Goal: Task Accomplishment & Management: Manage account settings

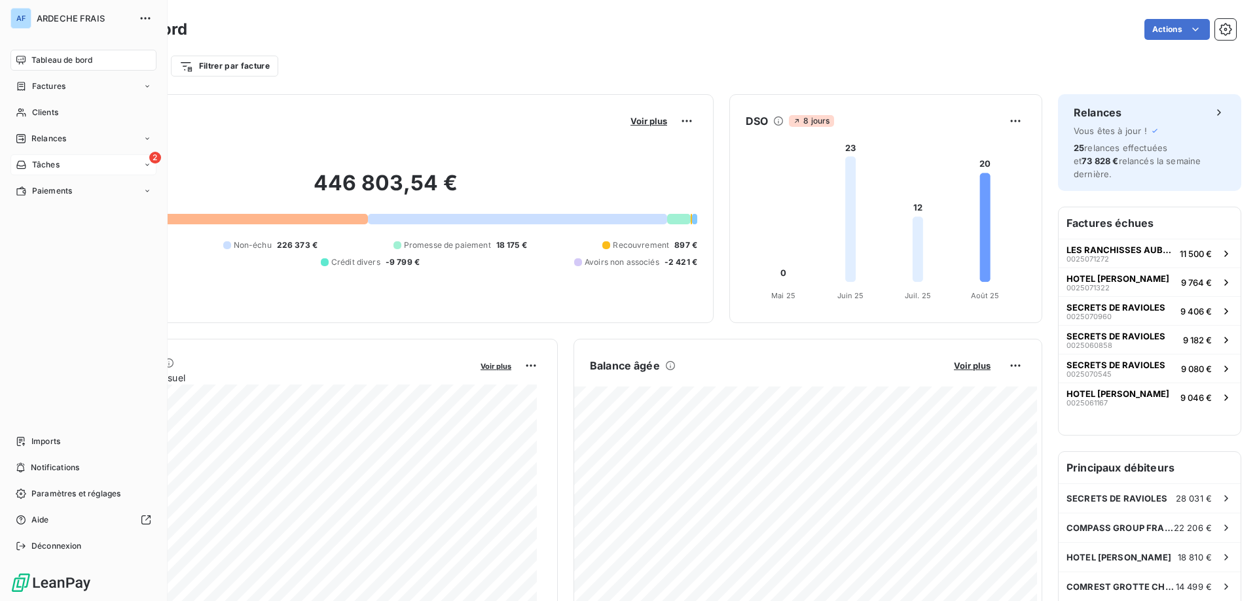
click at [102, 166] on div "2 Tâches" at bounding box center [83, 164] width 146 height 21
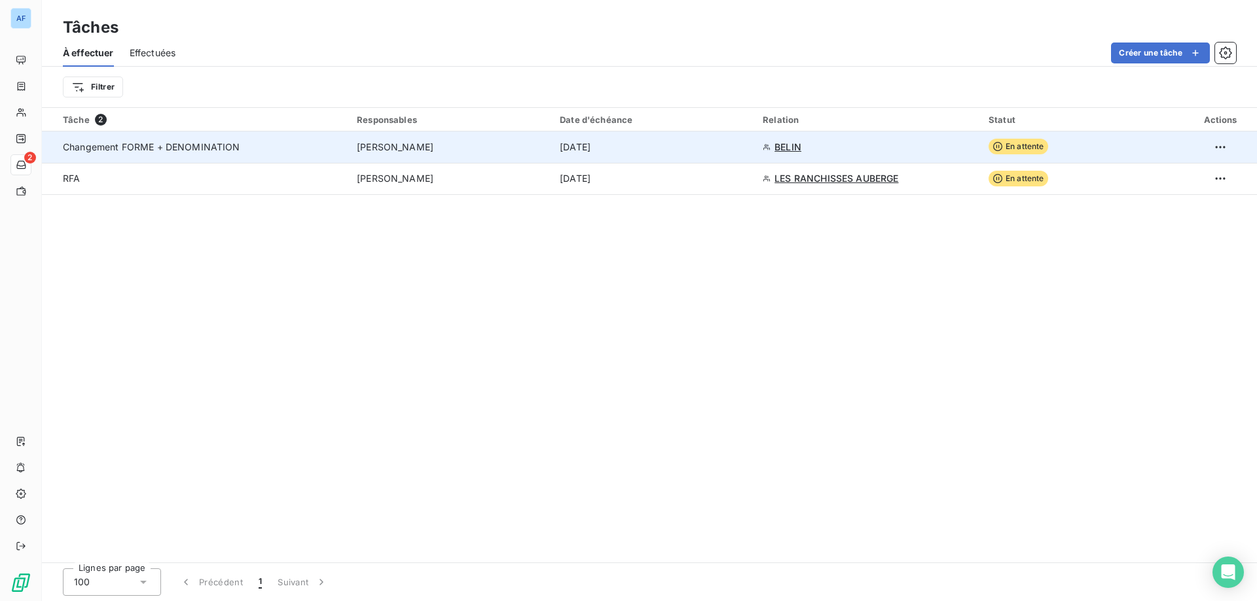
click at [546, 153] on td "[PERSON_NAME]" at bounding box center [450, 147] width 203 height 31
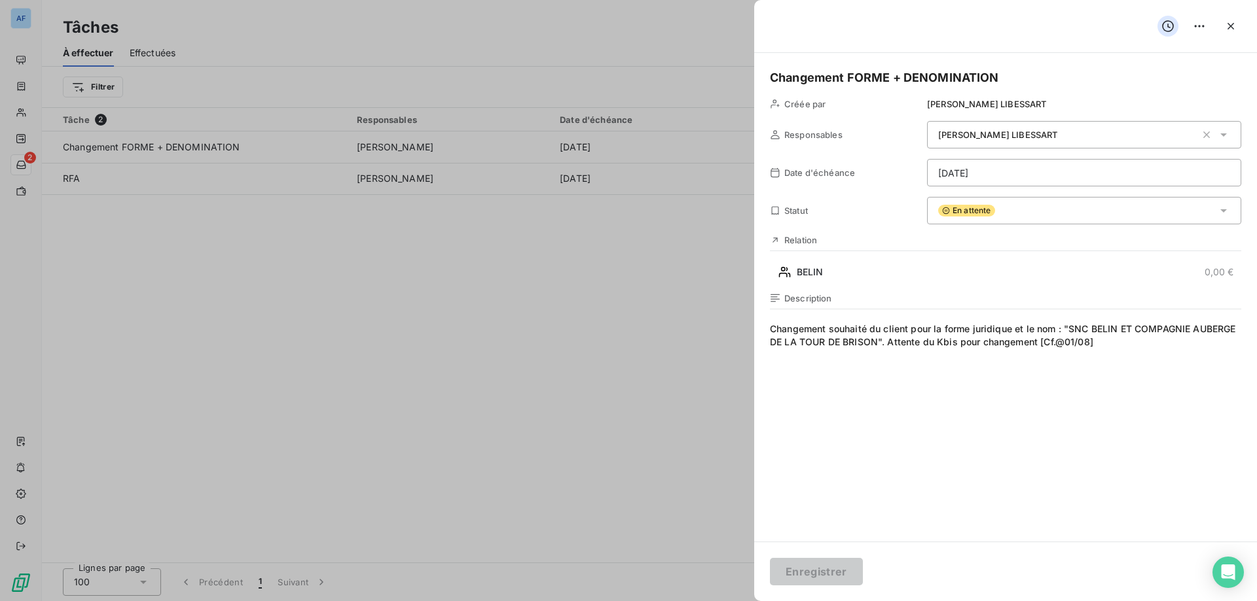
click at [1166, 344] on span "Changement souhaité du client pour la forme juridique et le nom : "SNC BELIN ET…" at bounding box center [1005, 448] width 471 height 251
click at [514, 389] on div at bounding box center [628, 300] width 1257 height 601
click at [1234, 24] on icon "button" at bounding box center [1230, 26] width 13 height 13
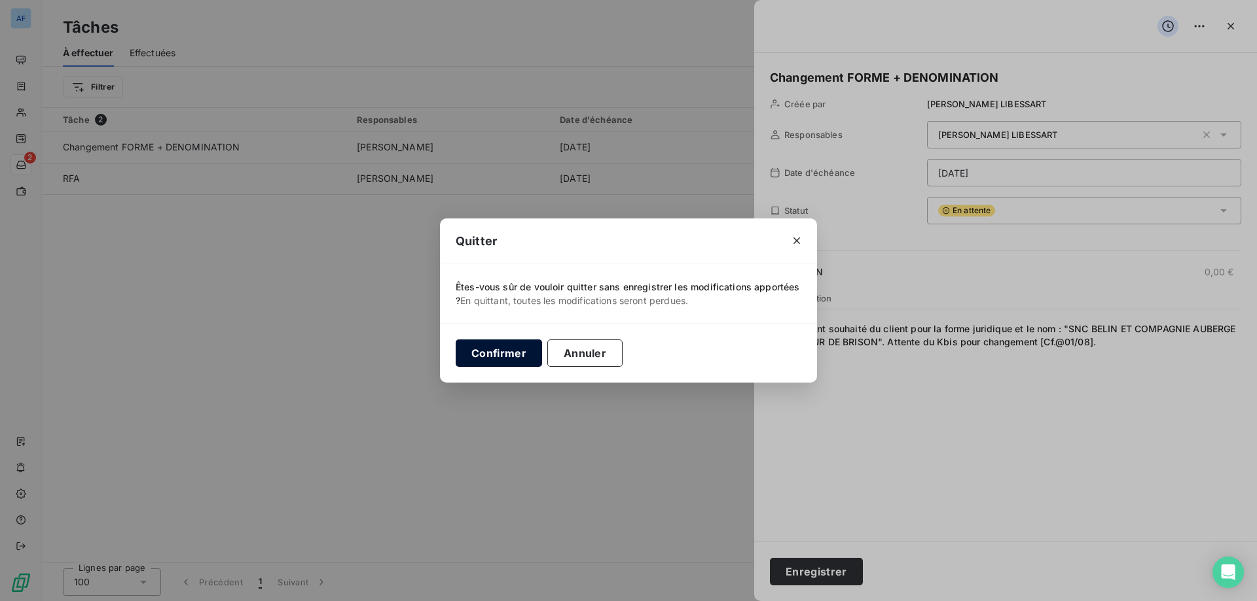
click at [501, 352] on button "Confirmer" at bounding box center [499, 353] width 86 height 27
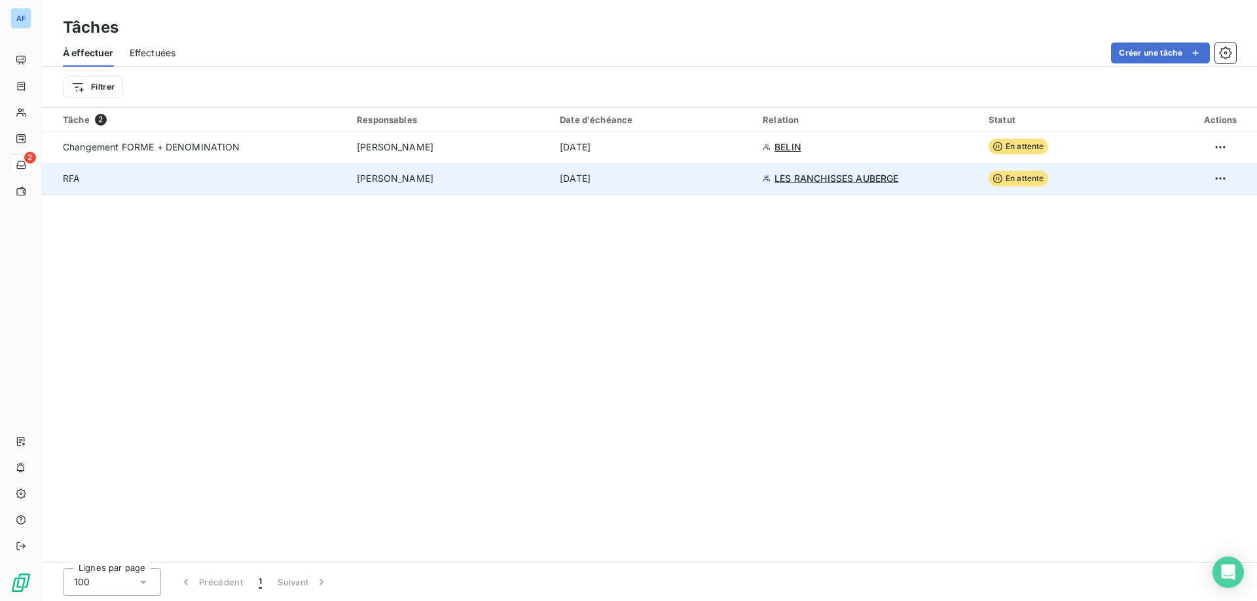
click at [171, 170] on td "RFA" at bounding box center [195, 178] width 307 height 31
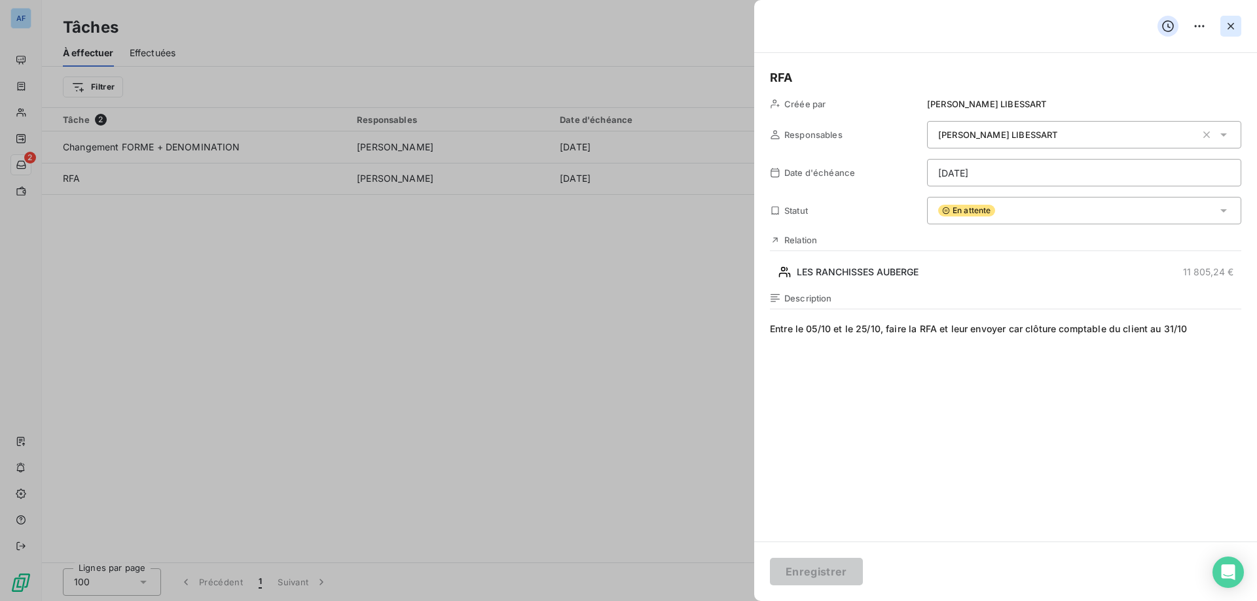
click at [1233, 29] on icon "button" at bounding box center [1230, 26] width 7 height 7
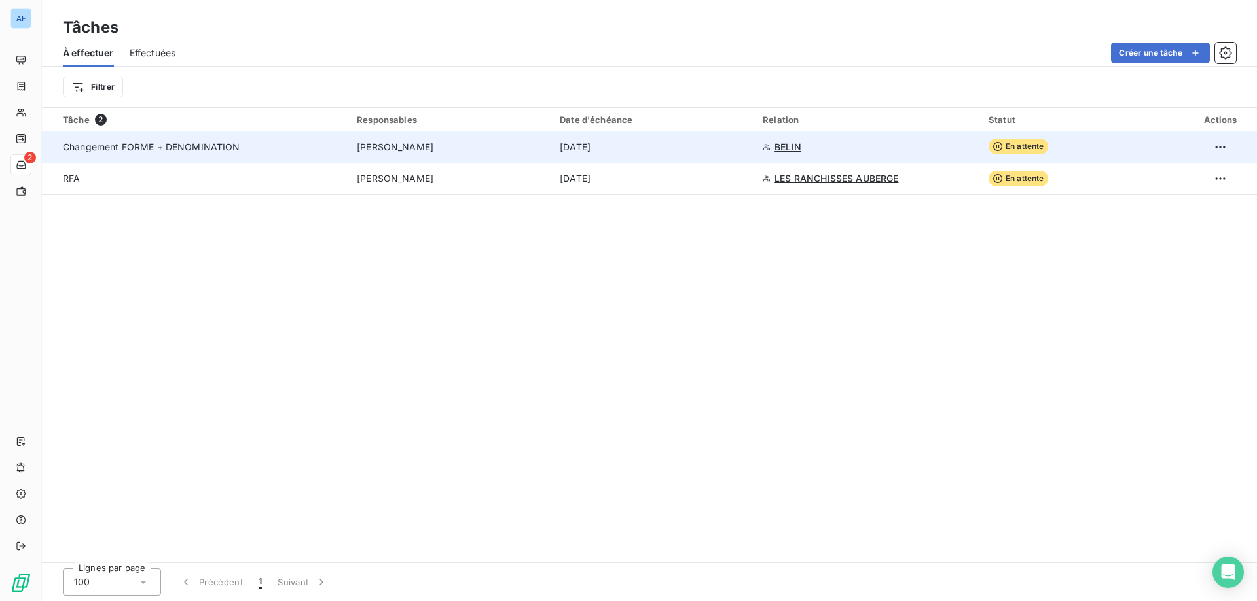
click at [388, 141] on span "[PERSON_NAME]" at bounding box center [395, 147] width 77 height 13
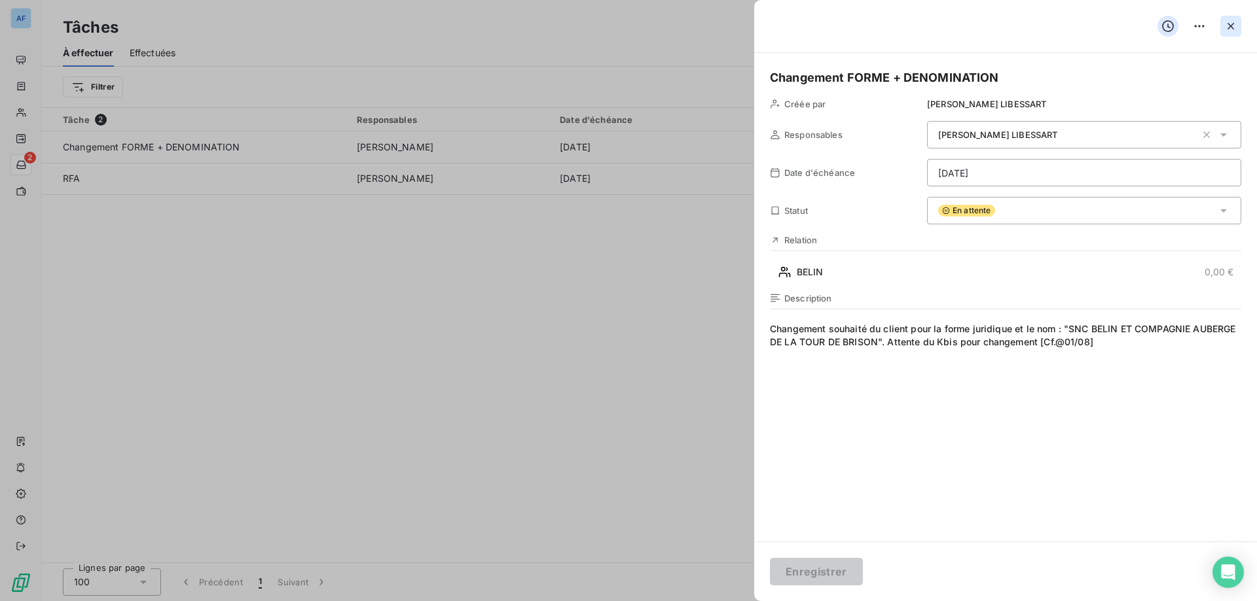
click at [1230, 27] on icon "button" at bounding box center [1230, 26] width 7 height 7
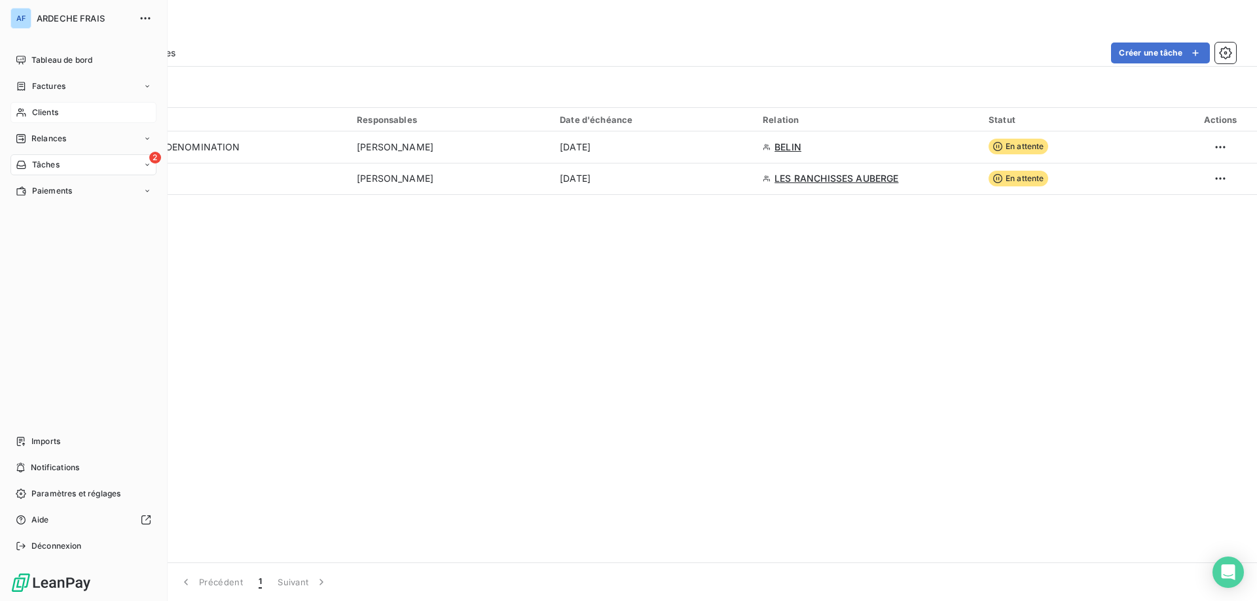
click at [37, 104] on div "Clients" at bounding box center [83, 112] width 146 height 21
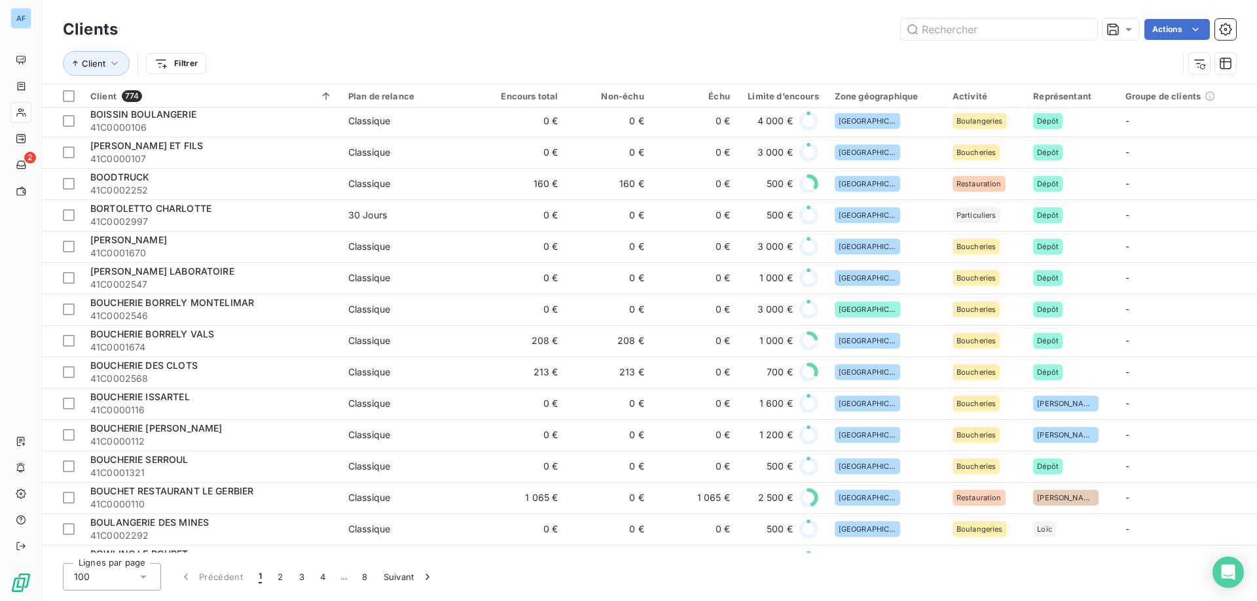
scroll to position [2422, 0]
click at [141, 575] on icon at bounding box center [143, 577] width 13 height 13
click at [90, 525] on span "50" at bounding box center [94, 525] width 11 height 13
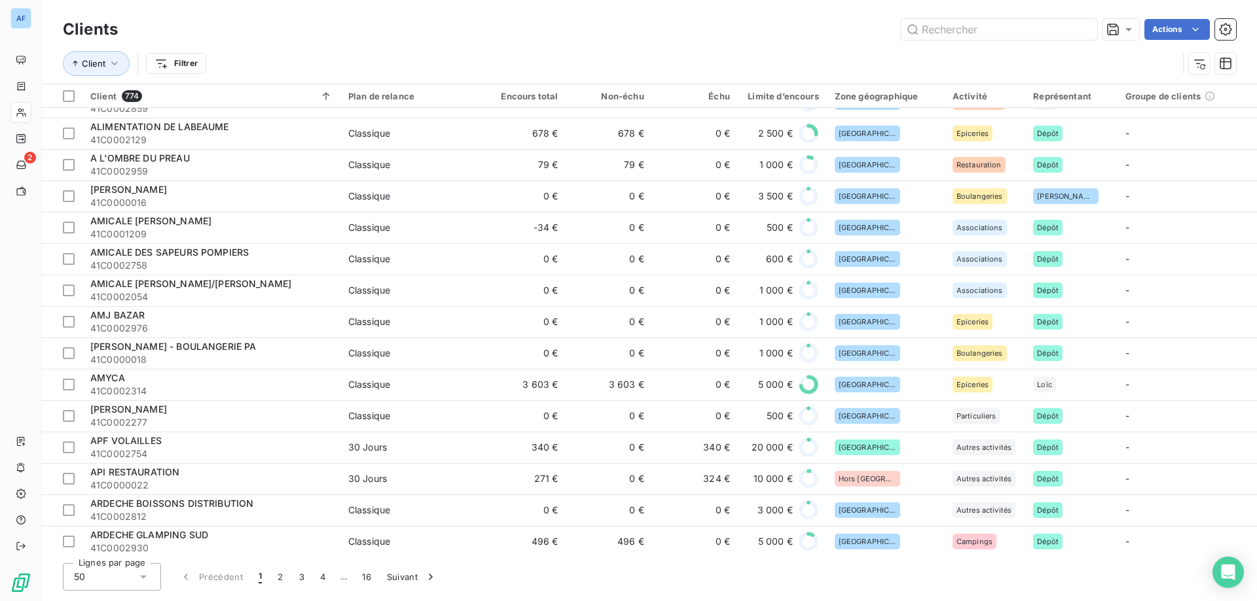
scroll to position [0, 0]
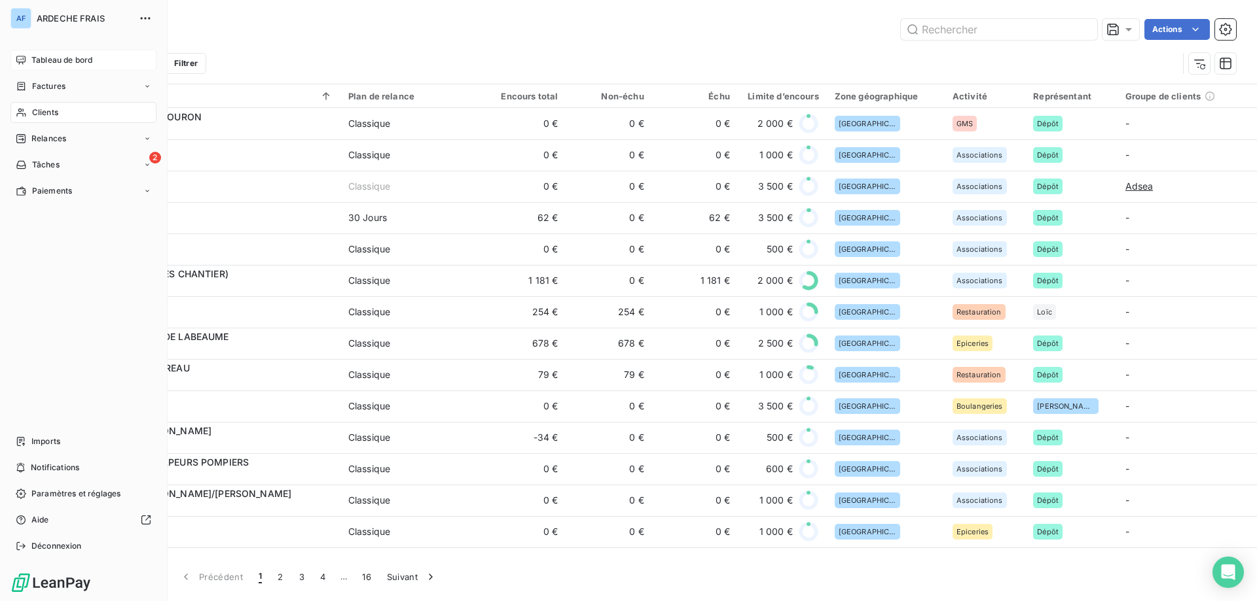
click at [50, 63] on span "Tableau de bord" at bounding box center [61, 60] width 61 height 12
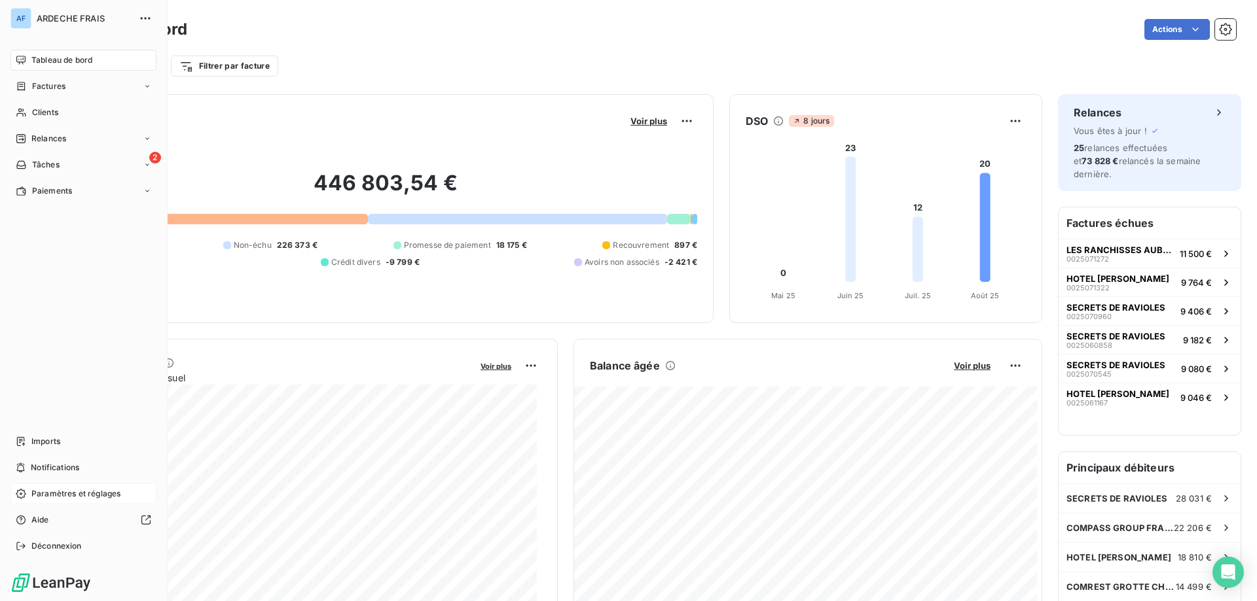
click at [56, 499] on span "Paramètres et réglages" at bounding box center [75, 494] width 89 height 12
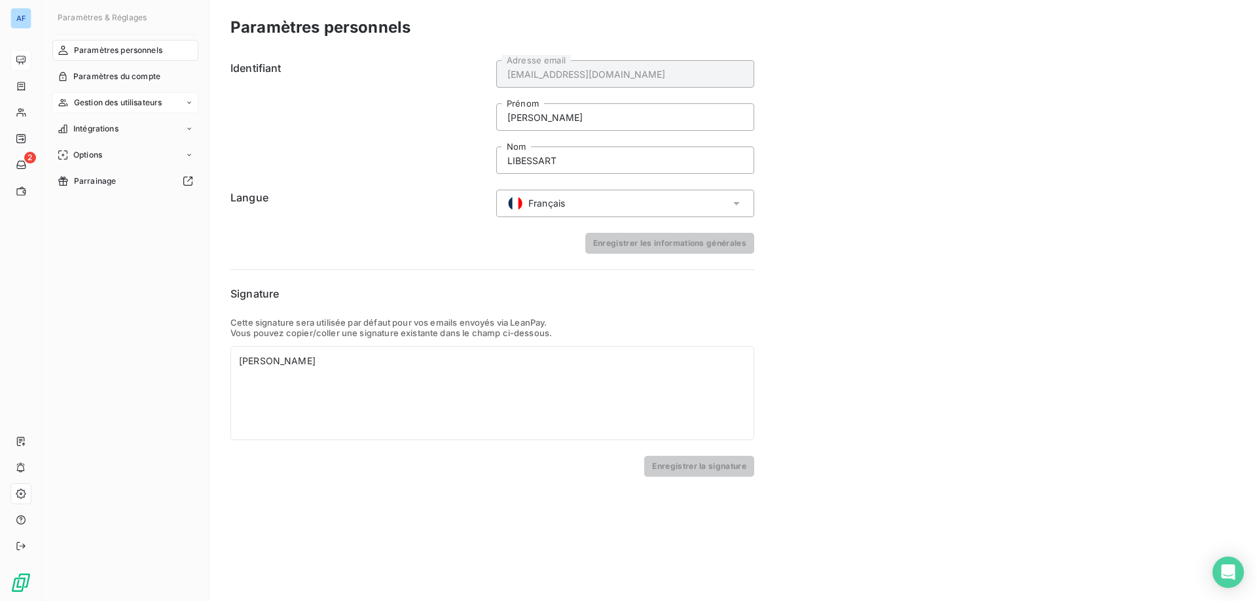
click at [118, 92] on div "Gestion des utilisateurs" at bounding box center [125, 102] width 146 height 21
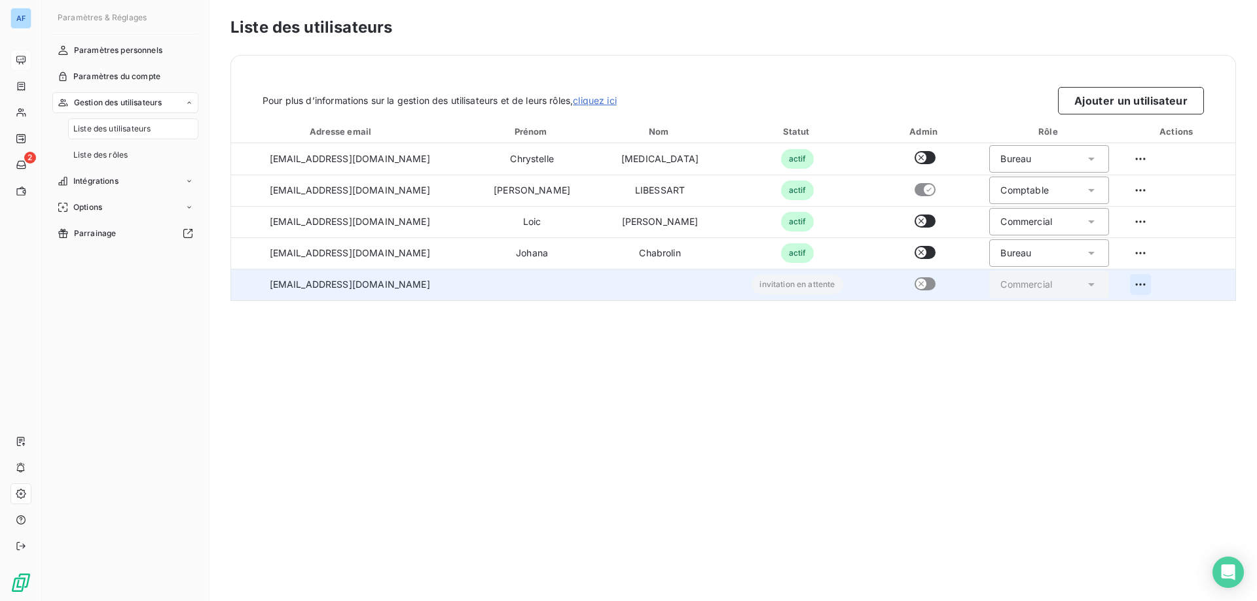
click at [1122, 285] on html "AF 2 Paramètres & Réglages Paramètres personnels Paramètres du compte Gestion d…" at bounding box center [628, 300] width 1257 height 601
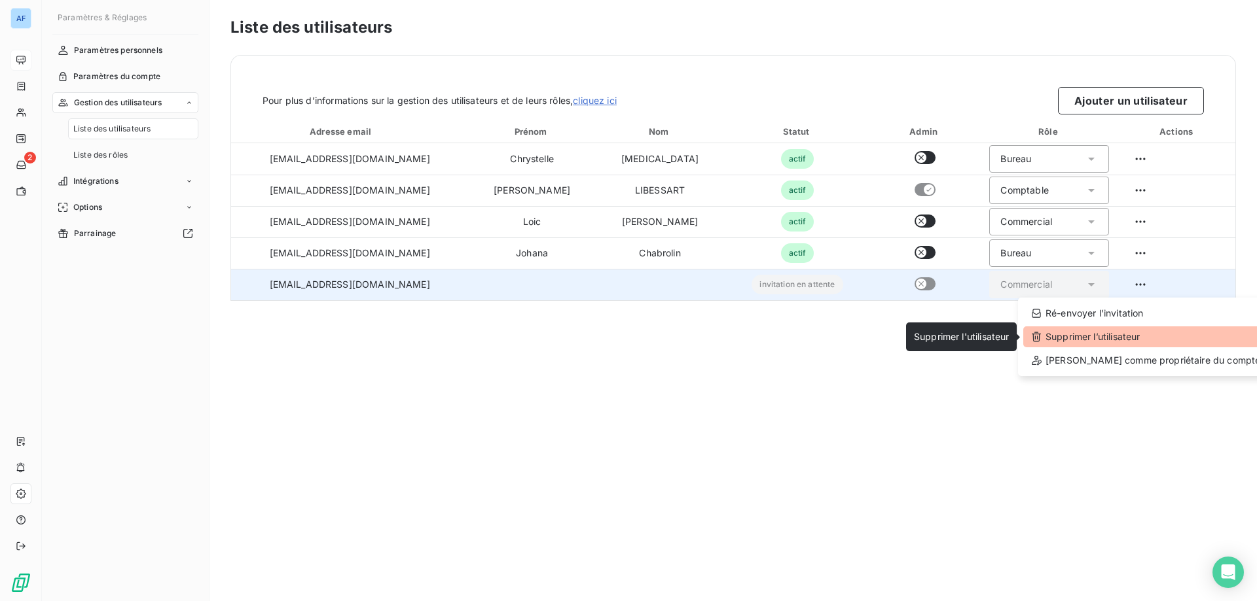
click at [1064, 330] on div "Supprimer l’utilisateur" at bounding box center [1145, 337] width 245 height 21
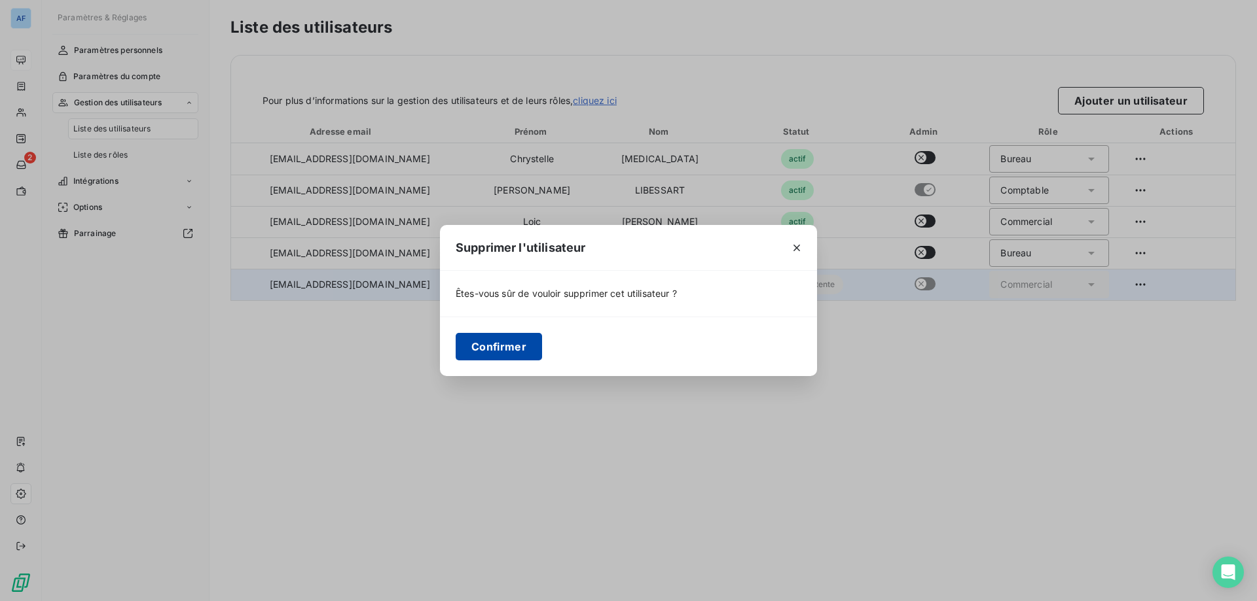
click at [495, 356] on button "Confirmer" at bounding box center [499, 346] width 86 height 27
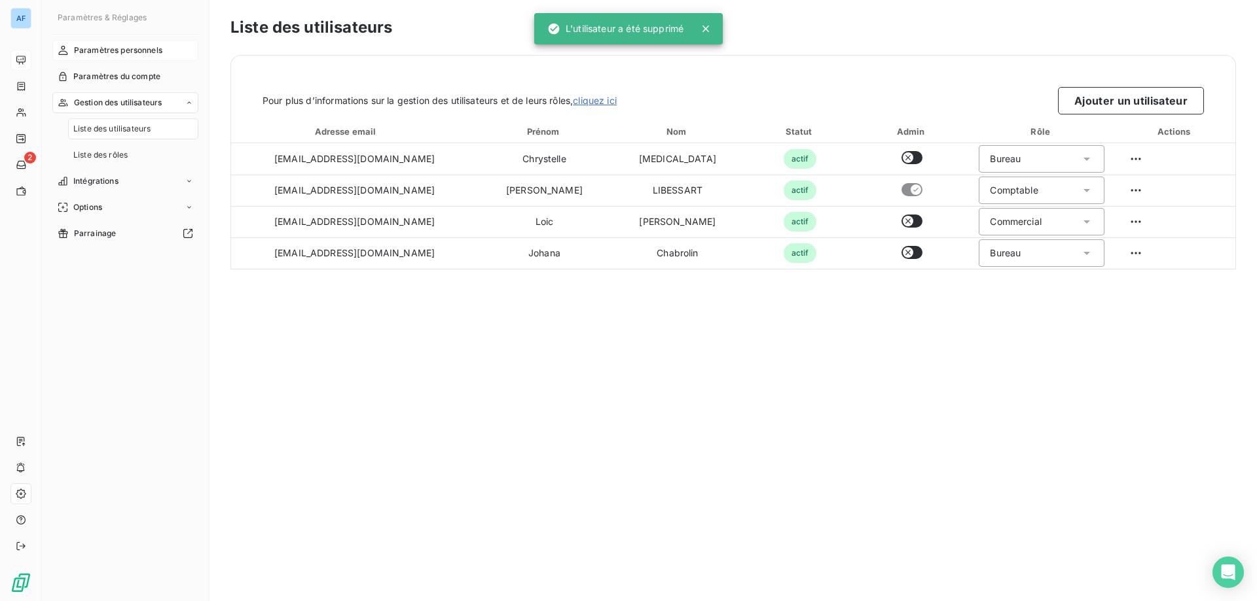
click at [96, 51] on span "Paramètres personnels" at bounding box center [118, 51] width 88 height 12
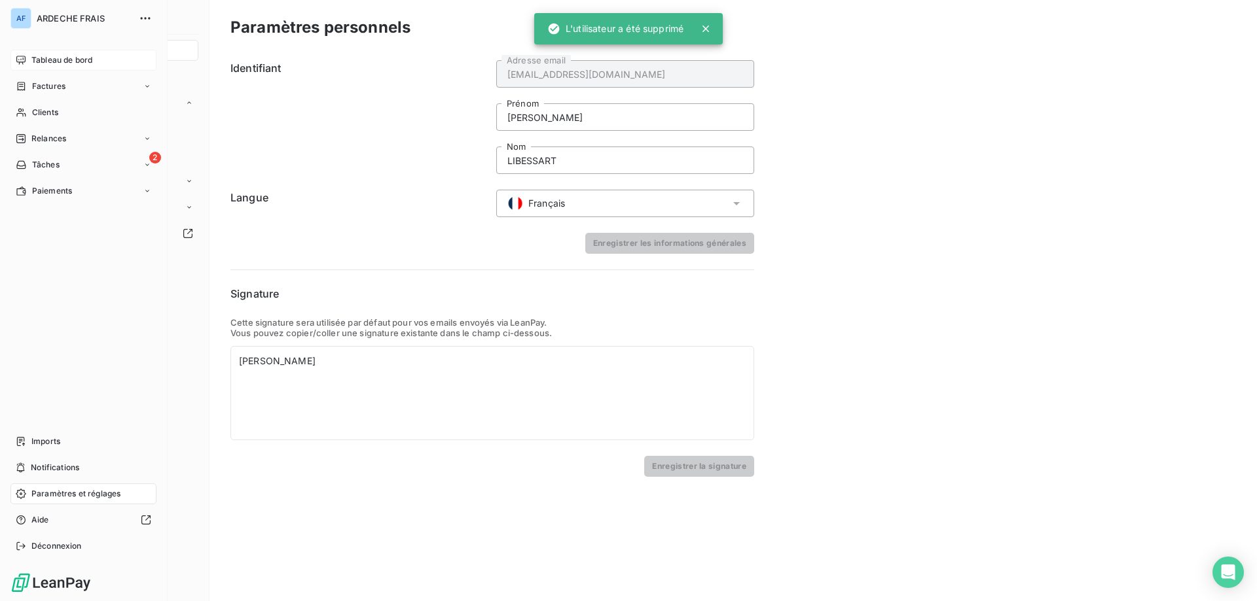
click at [39, 60] on span "Tableau de bord" at bounding box center [61, 60] width 61 height 12
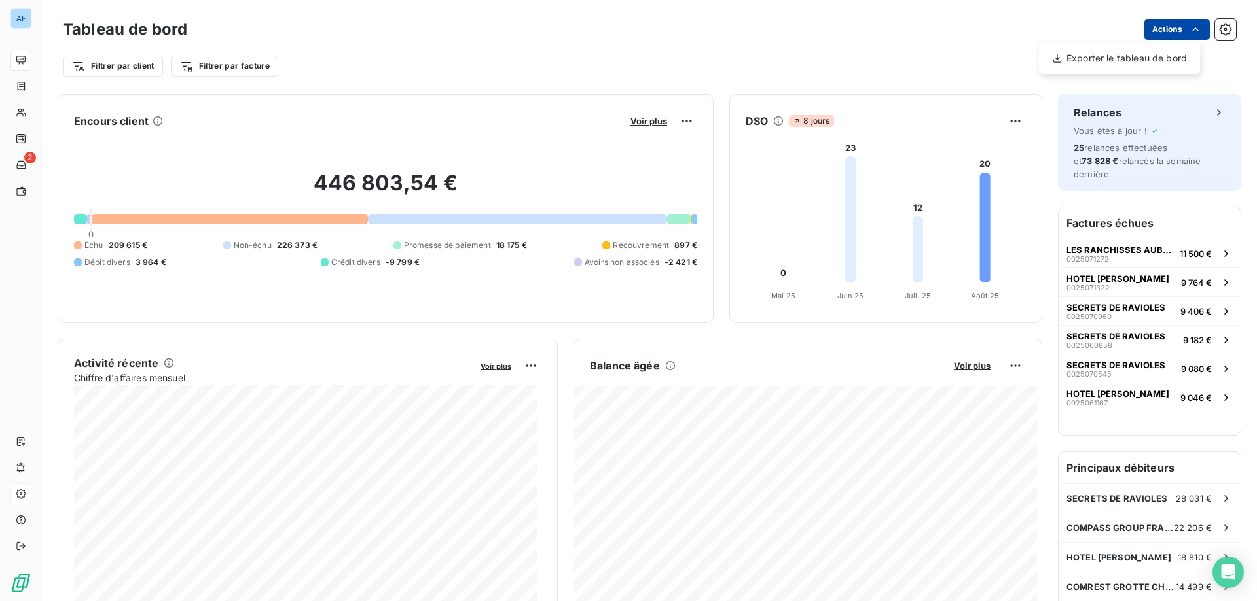
click at [1154, 28] on html "AF 2 Tableau de bord Actions Exporter le tableau de bord Filtrer par client Fil…" at bounding box center [628, 300] width 1257 height 601
click at [1171, 30] on html "AF 2 Tableau de bord Actions Filtrer par client Filtrer par facture Encours cli…" at bounding box center [628, 300] width 1257 height 601
click at [1171, 30] on html "AF 2 Tableau de bord Actions Exporter le tableau de bord Filtrer par client Fil…" at bounding box center [628, 300] width 1257 height 601
click at [1219, 32] on icon "button" at bounding box center [1225, 29] width 13 height 13
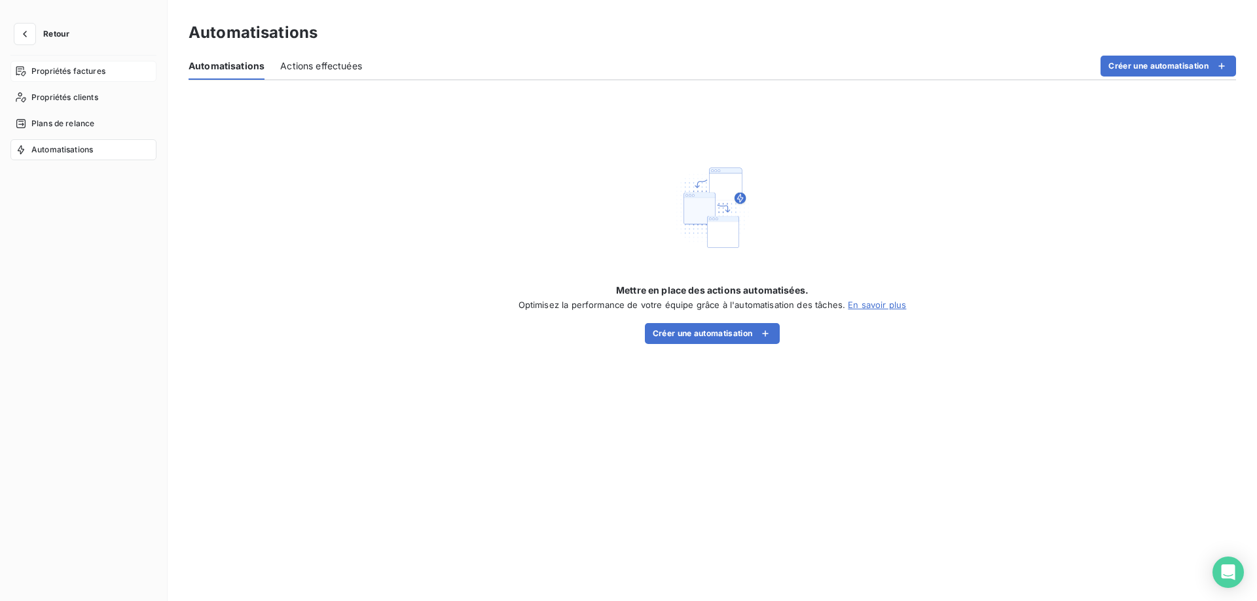
click at [36, 71] on span "Propriétés factures" at bounding box center [68, 71] width 74 height 12
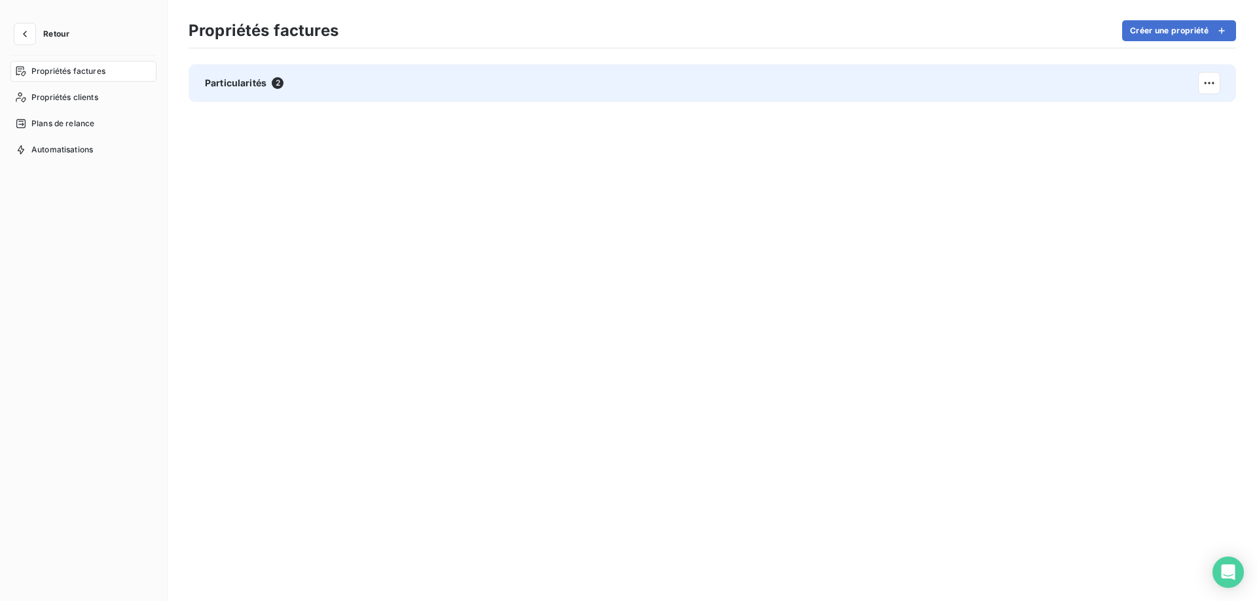
click at [268, 86] on div "Particularités 2" at bounding box center [244, 83] width 79 height 13
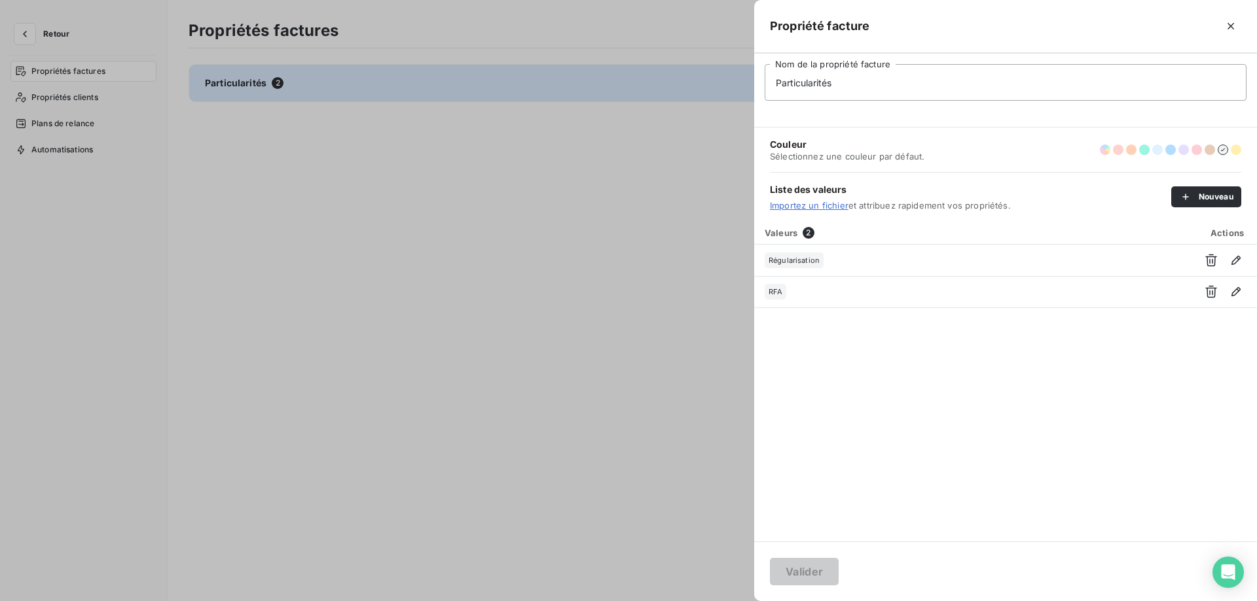
click at [204, 157] on div at bounding box center [628, 300] width 1257 height 601
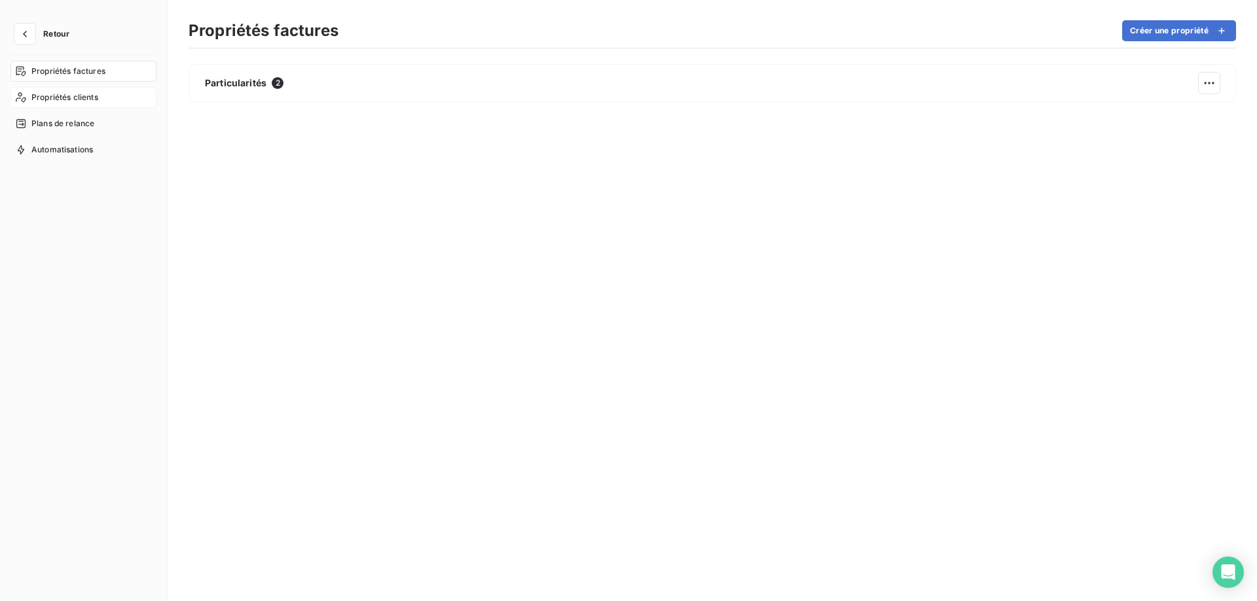
click at [110, 101] on div "Propriétés clients" at bounding box center [83, 97] width 146 height 21
click at [20, 35] on icon "button" at bounding box center [24, 33] width 13 height 13
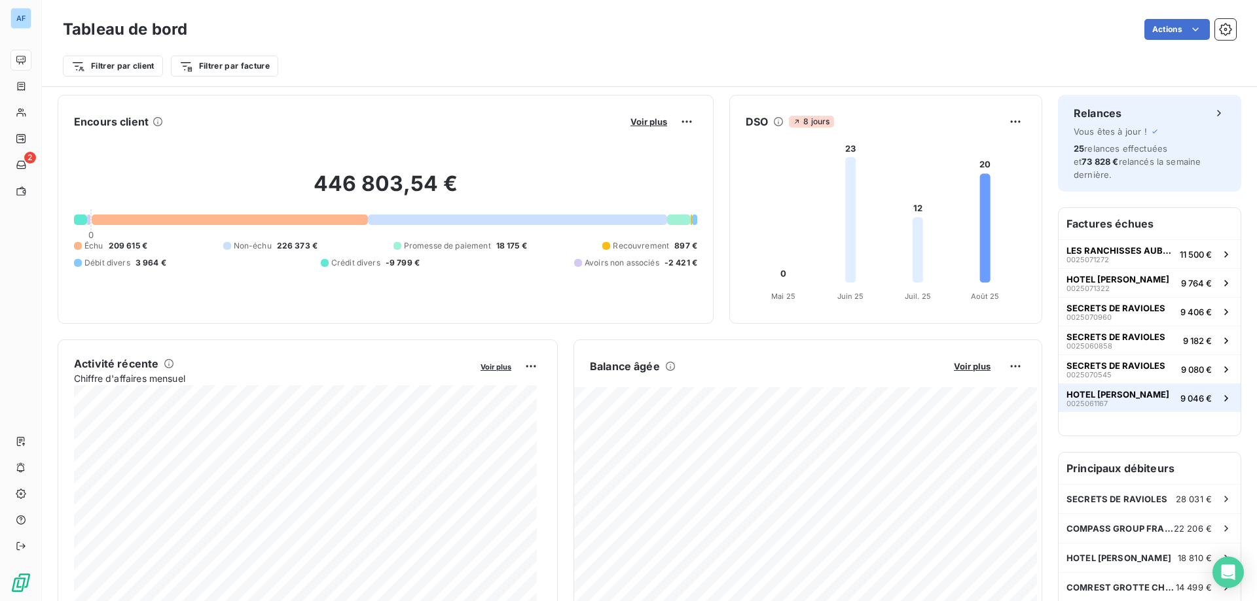
scroll to position [132, 0]
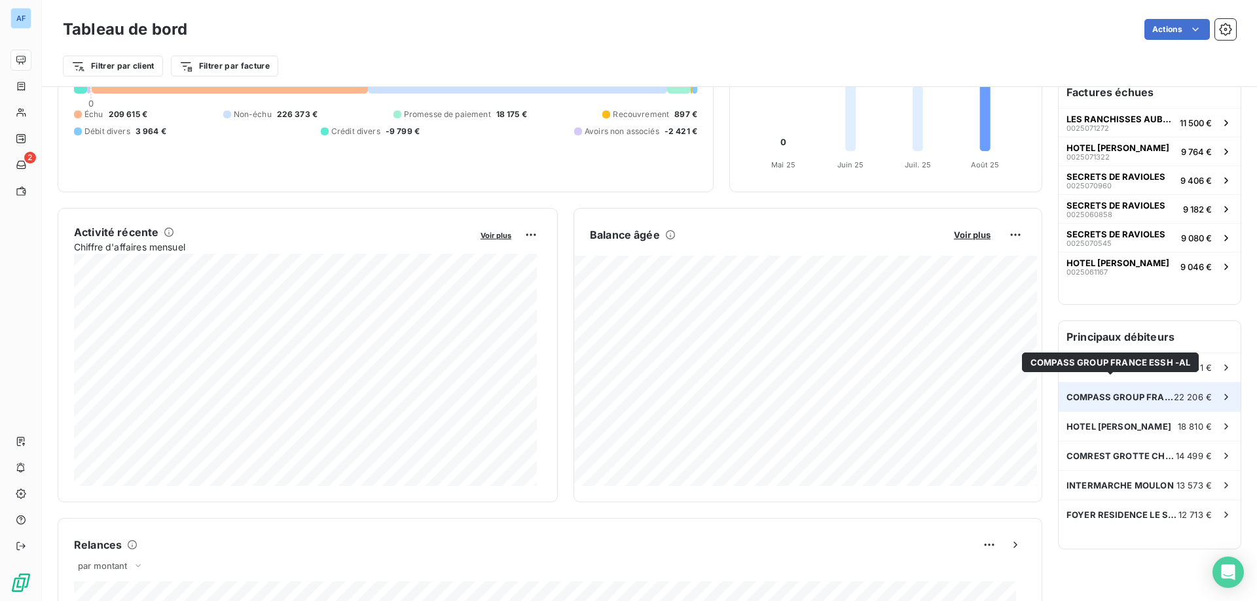
click at [1067, 392] on span "COMPASS GROUP FRANCE ESSH -AL" at bounding box center [1119, 397] width 107 height 10
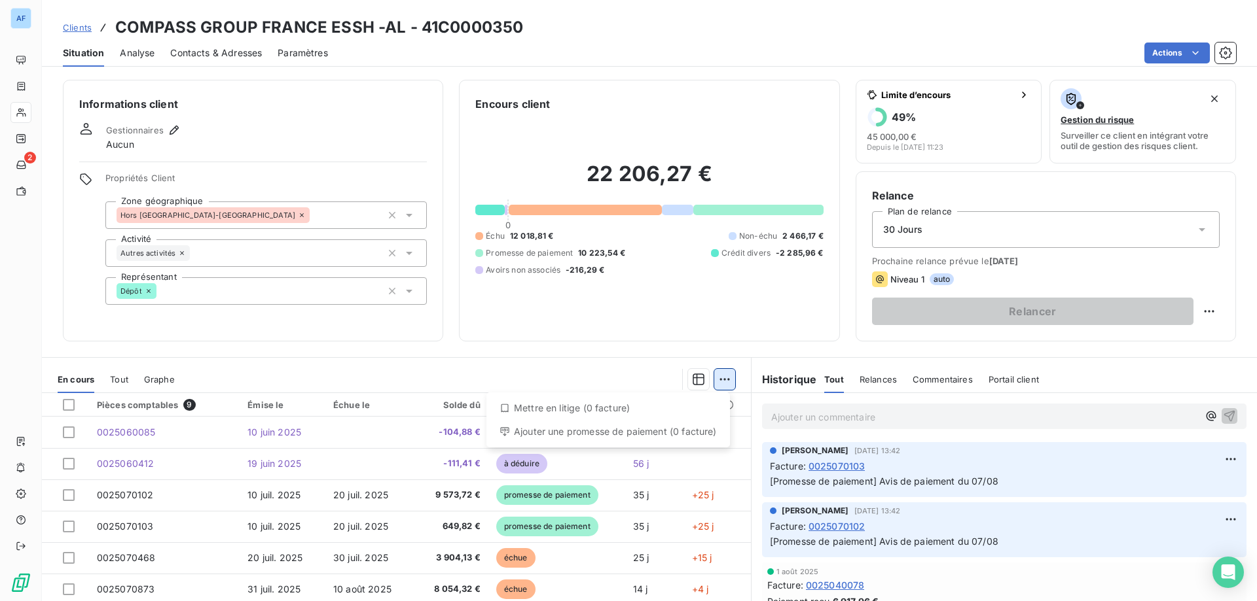
click at [716, 377] on html "AF 2 Clients COMPASS GROUP FRANCE ESSH -AL - 41C0000350 Situation Analyse Conta…" at bounding box center [628, 300] width 1257 height 601
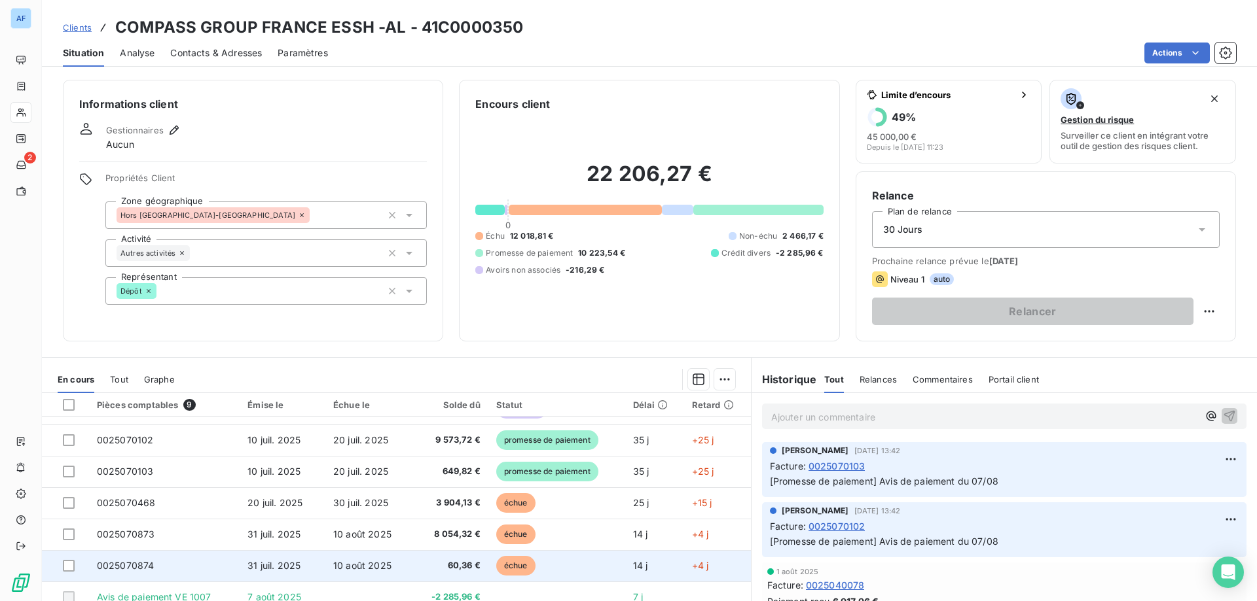
scroll to position [83, 0]
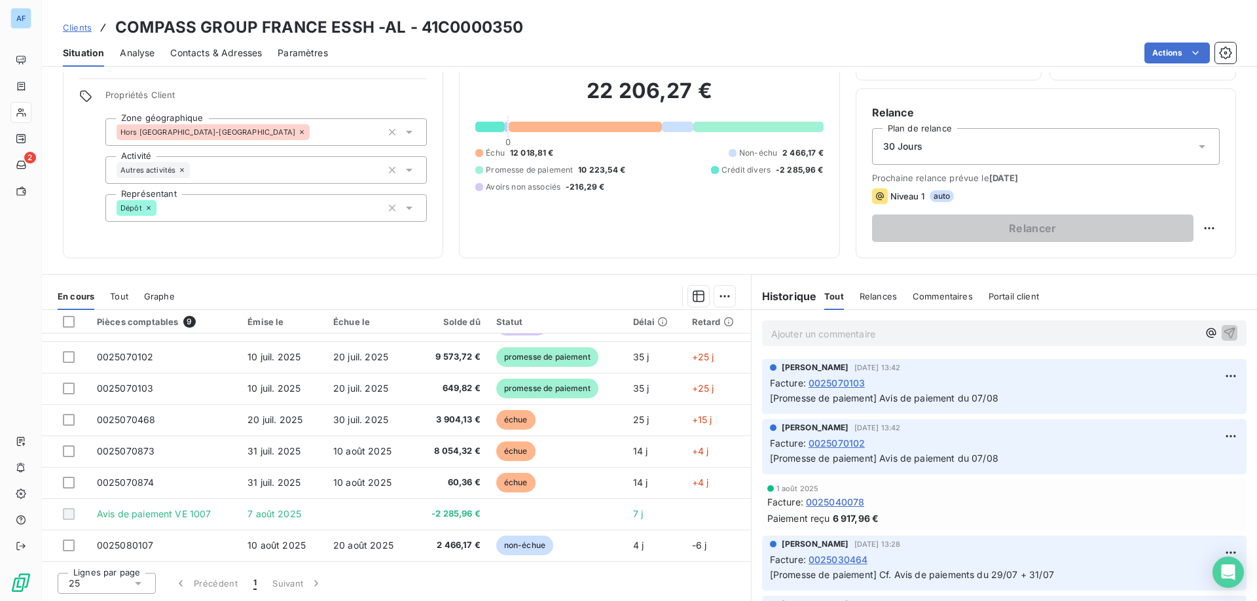
click at [132, 584] on icon at bounding box center [138, 583] width 13 height 13
click at [127, 581] on div "25" at bounding box center [107, 583] width 98 height 21
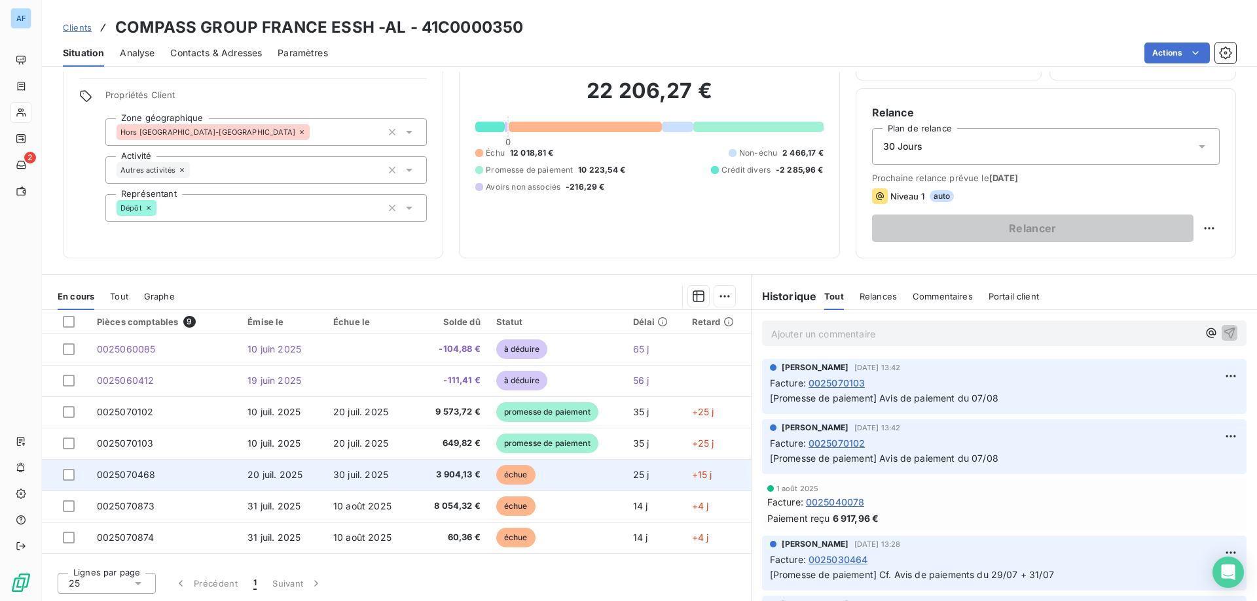
scroll to position [55, 0]
